Goal: Find specific page/section: Find specific page/section

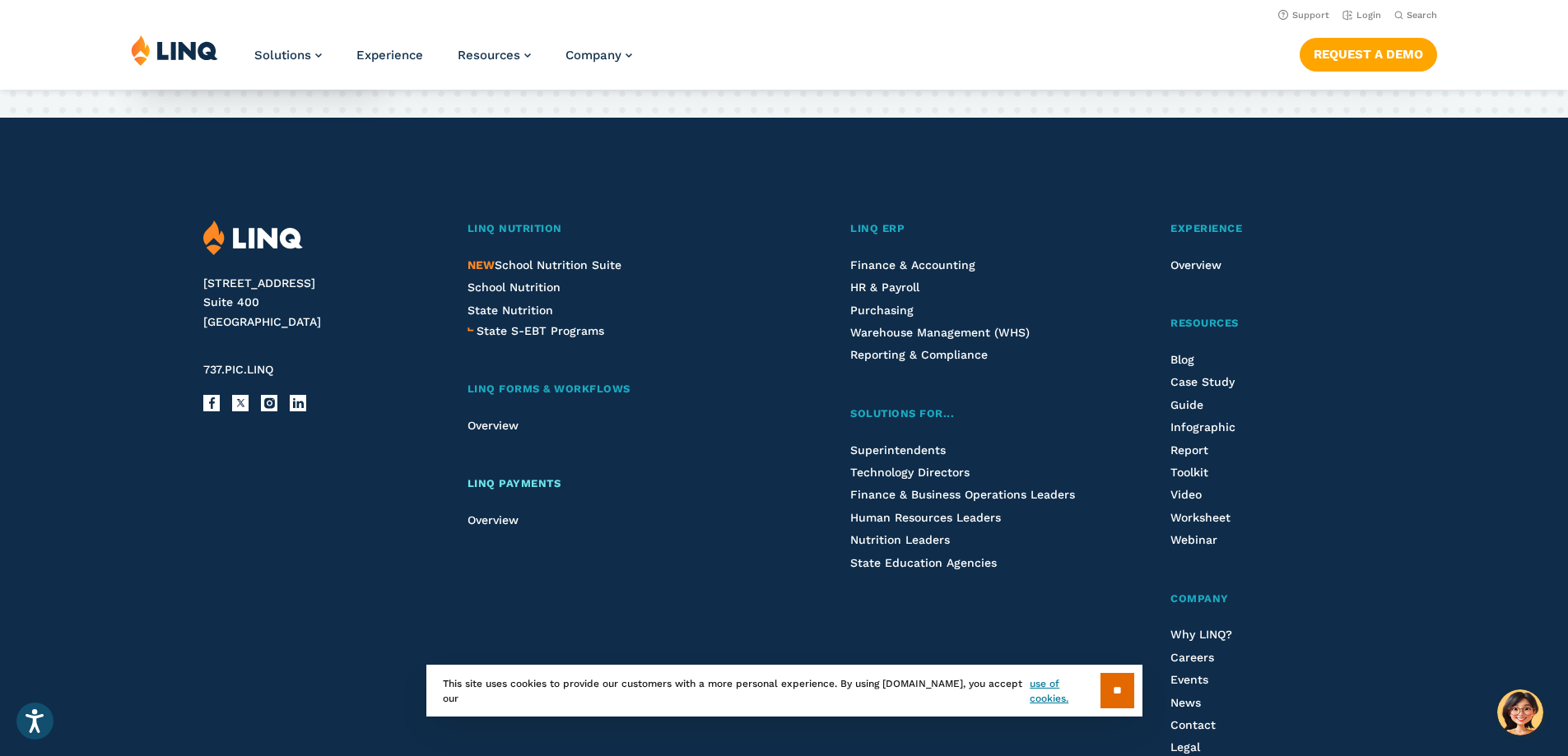
scroll to position [4244, 0]
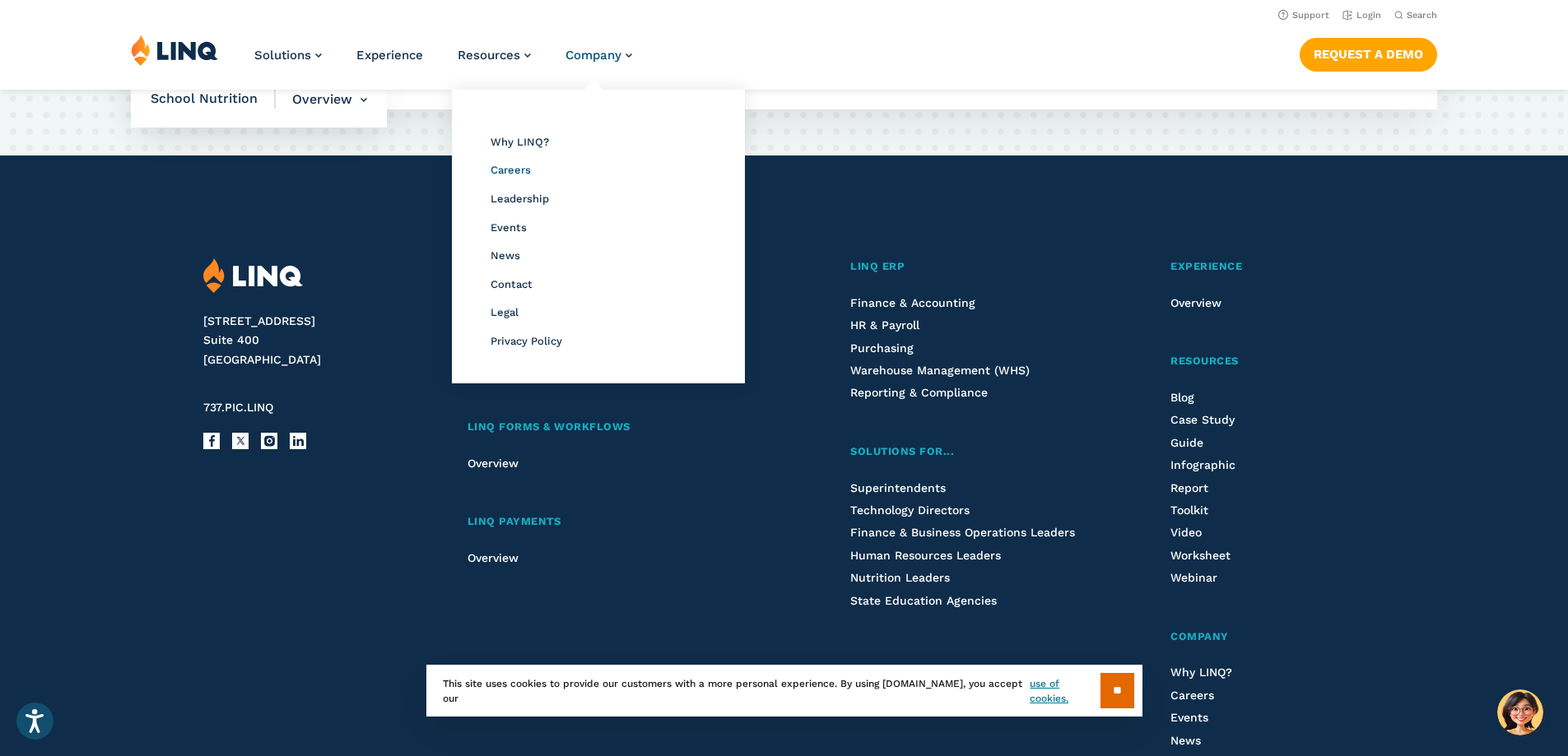
click at [500, 169] on span "Careers" at bounding box center [511, 170] width 41 height 13
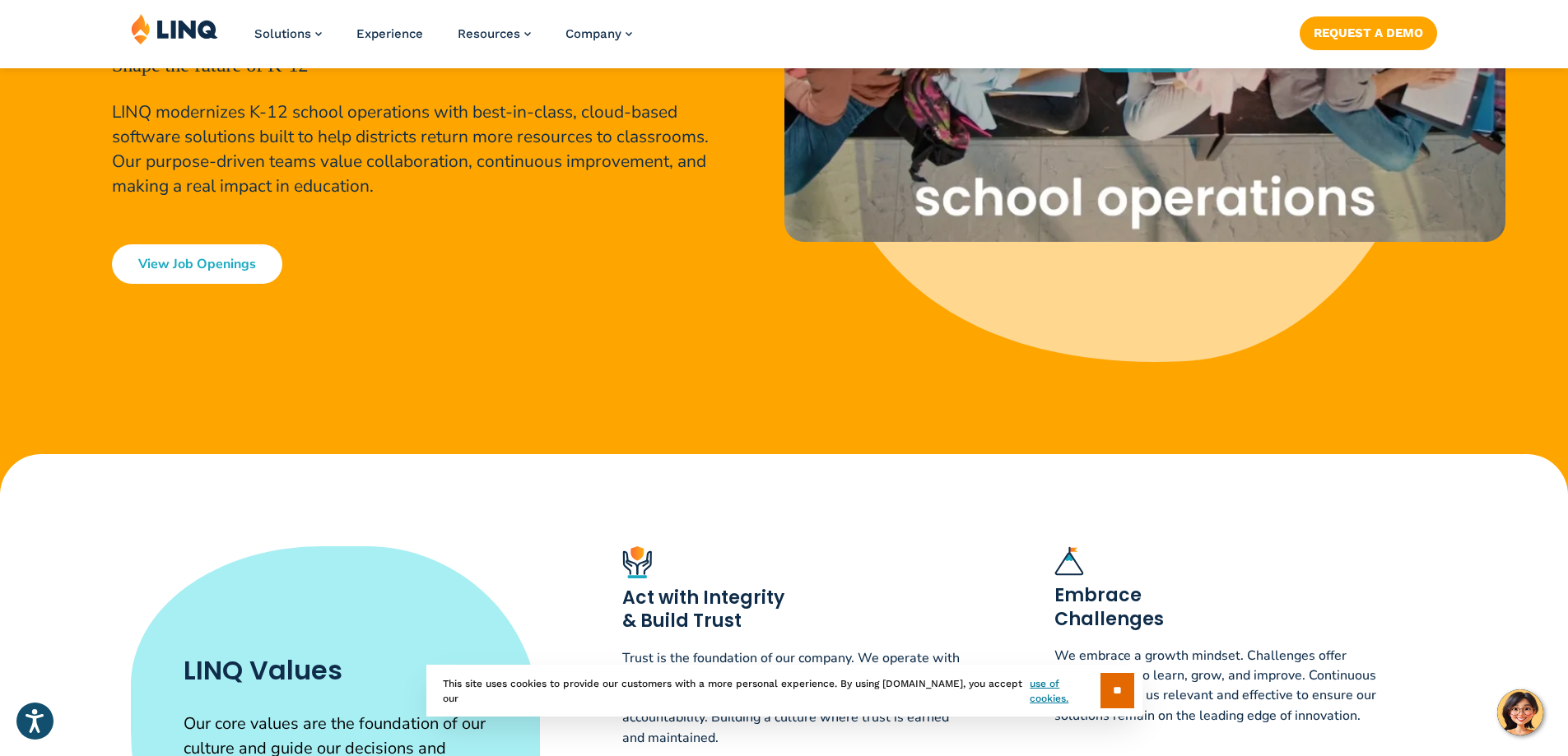
click at [227, 266] on link "View Job Openings" at bounding box center [197, 264] width 170 height 40
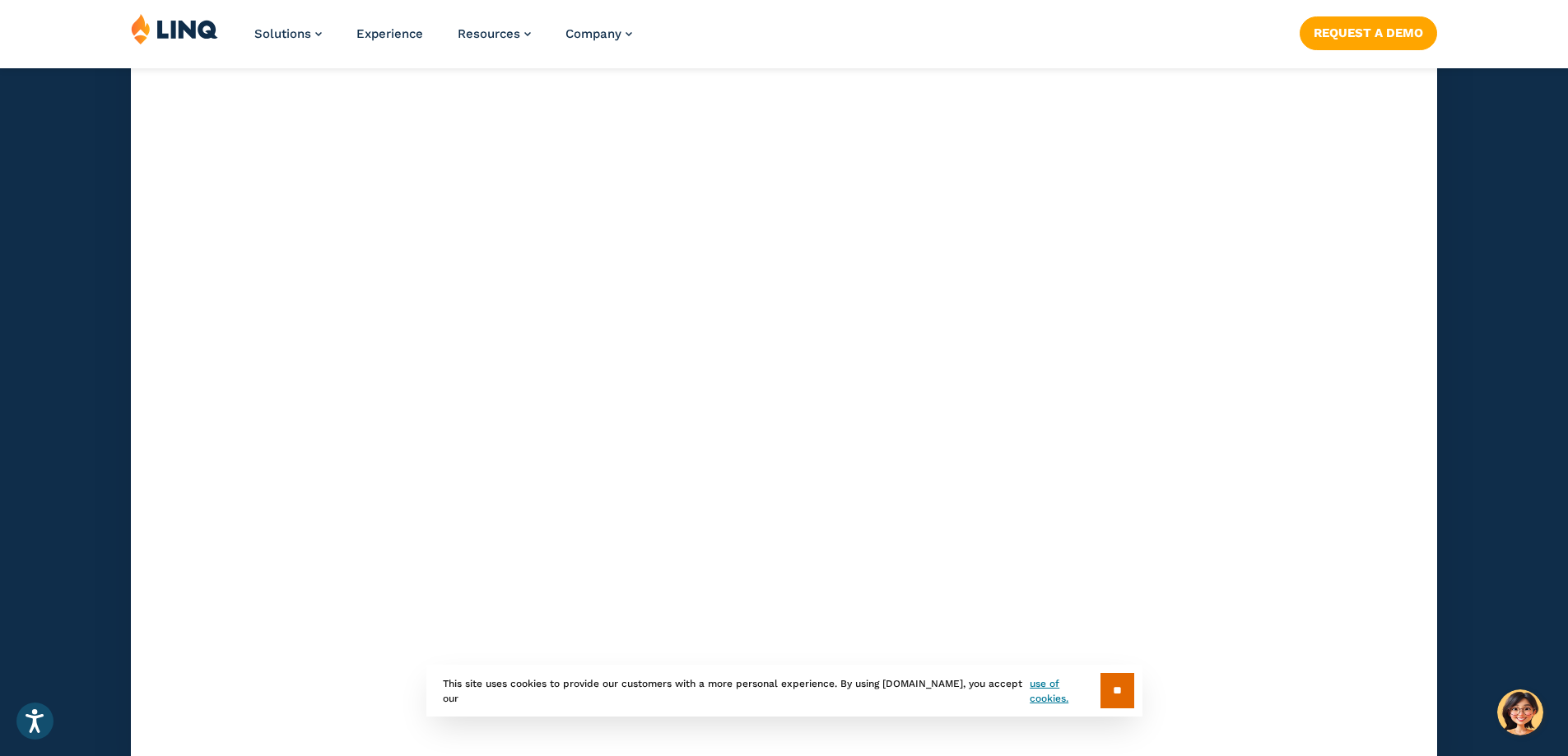
scroll to position [5272, 0]
